Goal: Navigation & Orientation: Find specific page/section

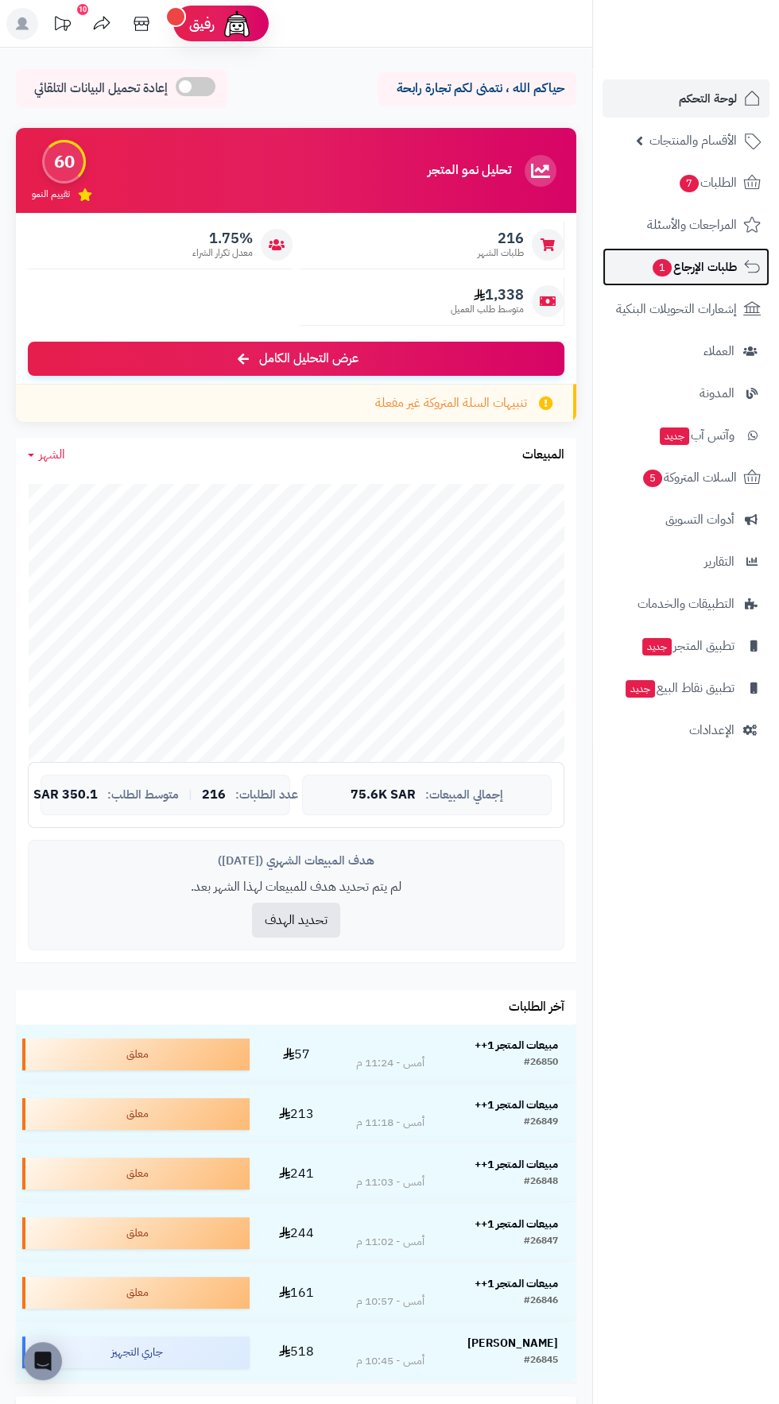
click at [725, 258] on span "طلبات الإرجاع 1" at bounding box center [694, 267] width 86 height 22
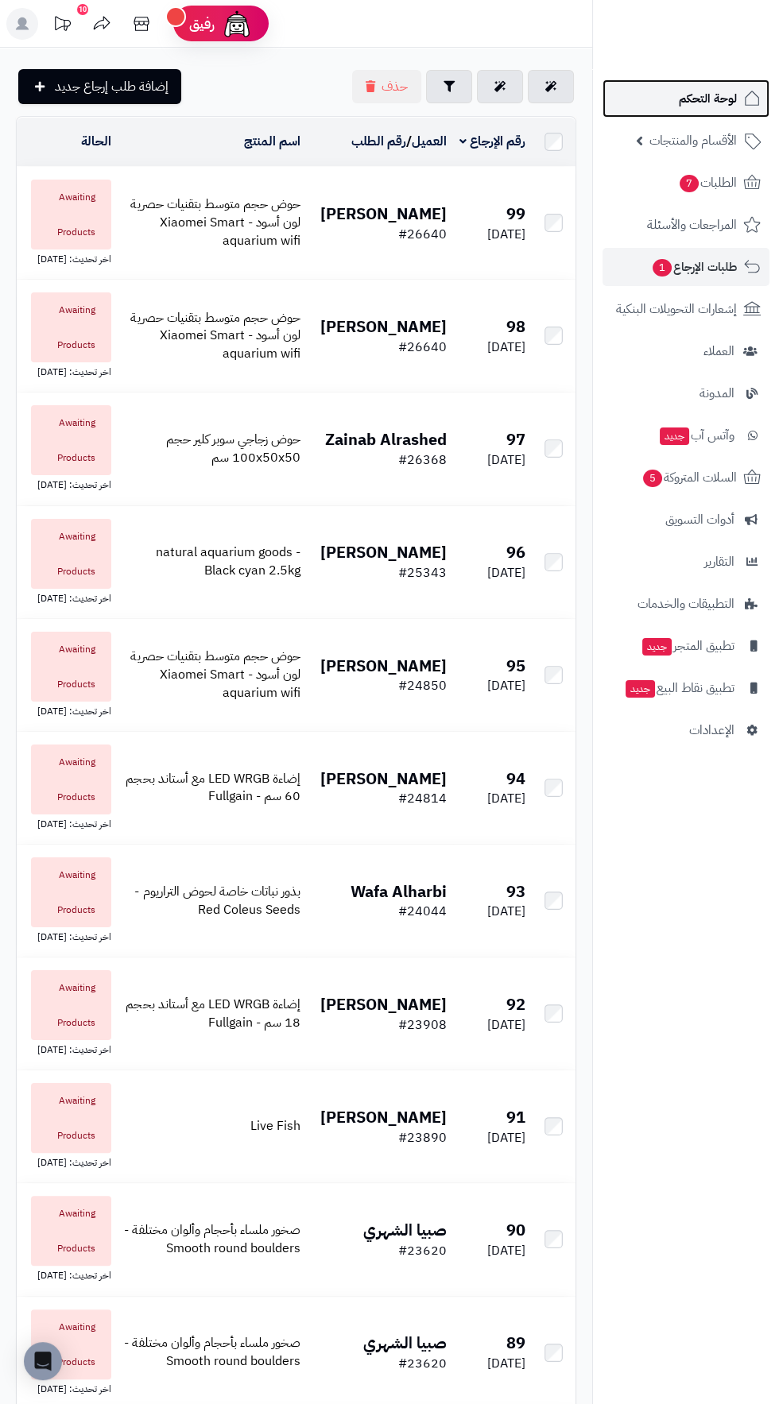
click at [688, 103] on span "لوحة التحكم" at bounding box center [708, 98] width 58 height 22
